Goal: Task Accomplishment & Management: Manage account settings

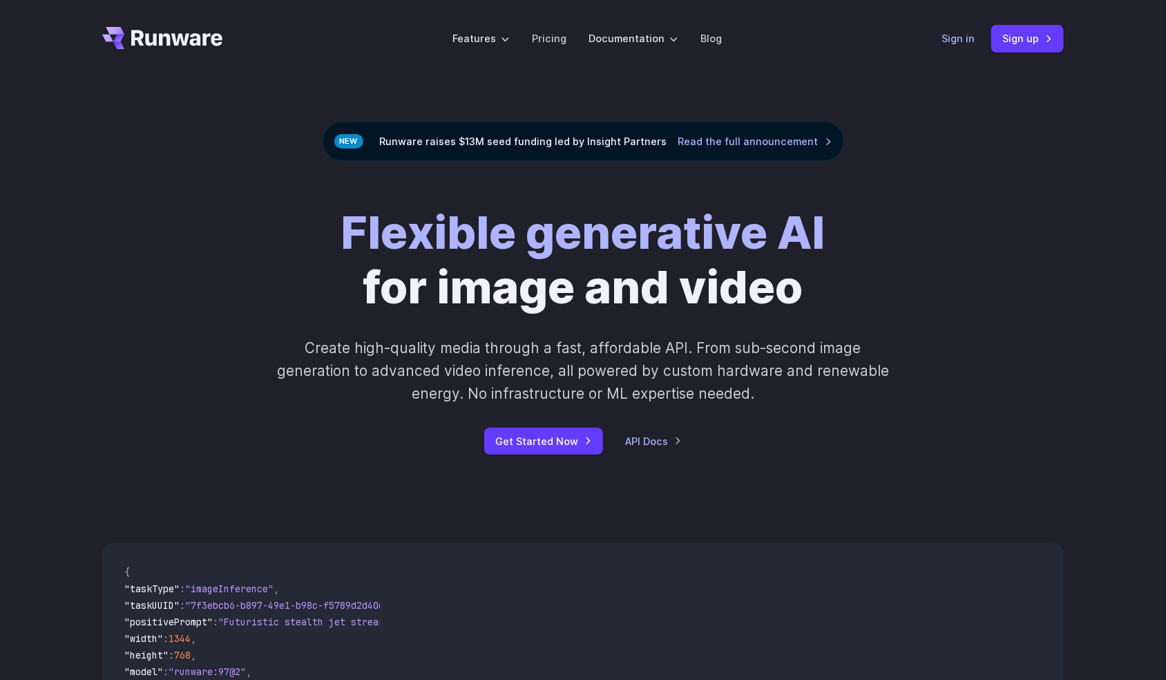
click at [953, 36] on link "Sign in" at bounding box center [958, 38] width 33 height 16
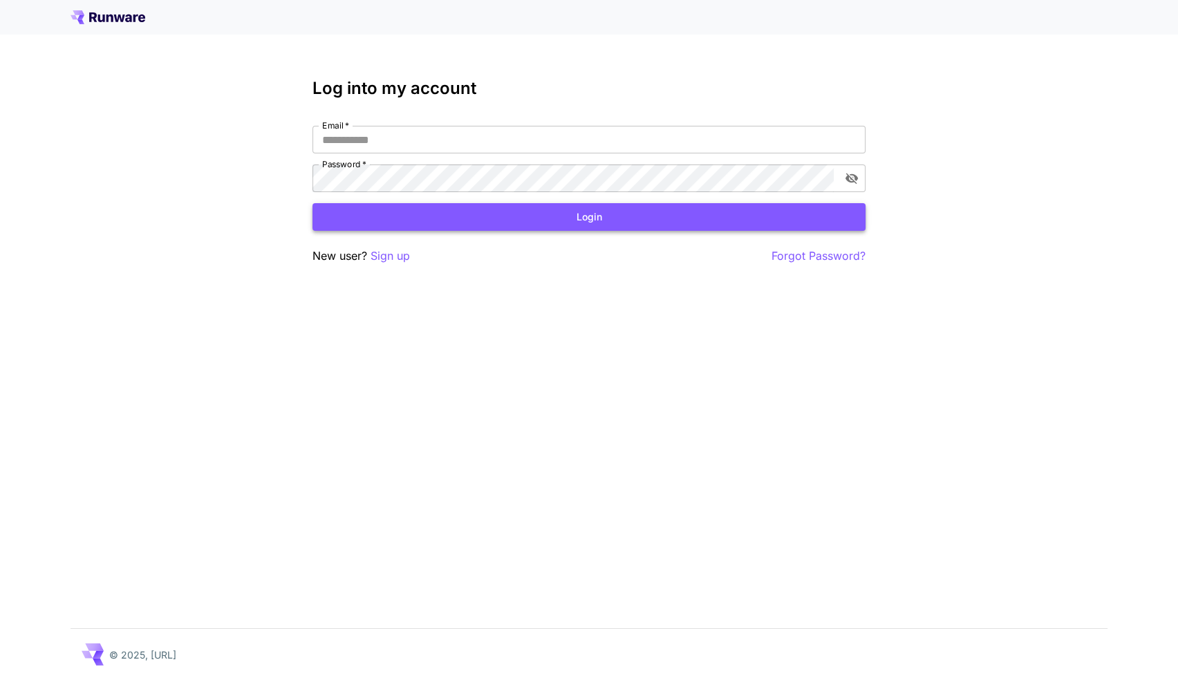
type input "**********"
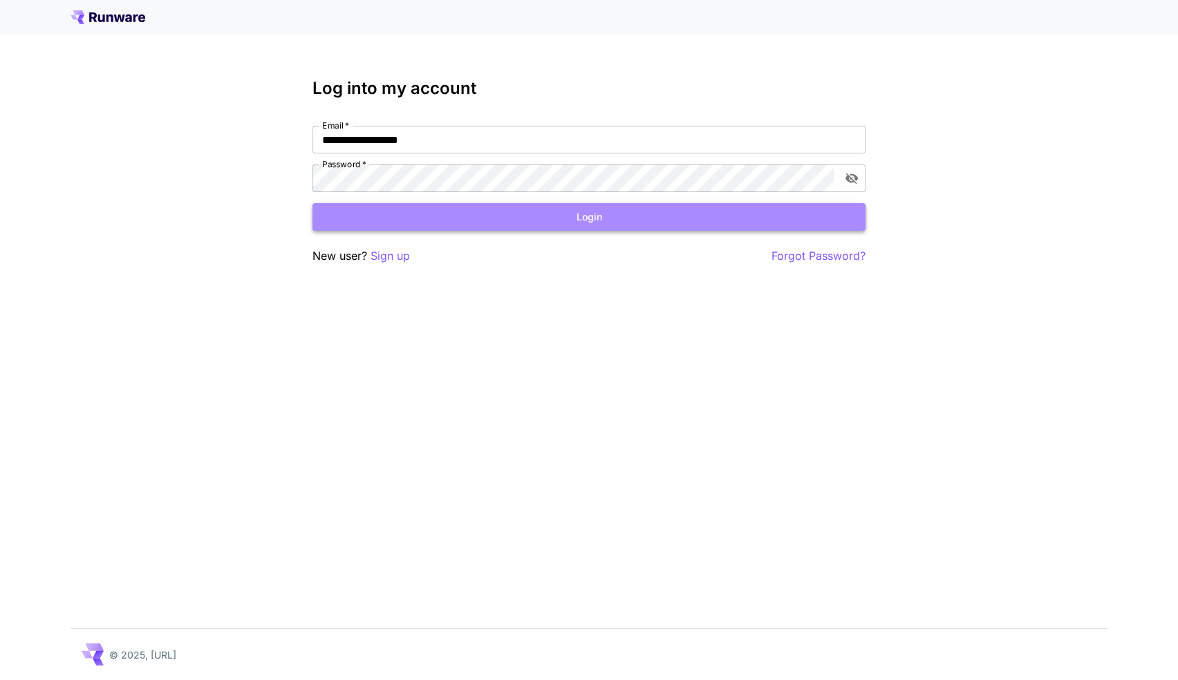
click at [584, 220] on button "Login" at bounding box center [588, 217] width 553 height 28
